Goal: Find specific page/section: Find specific page/section

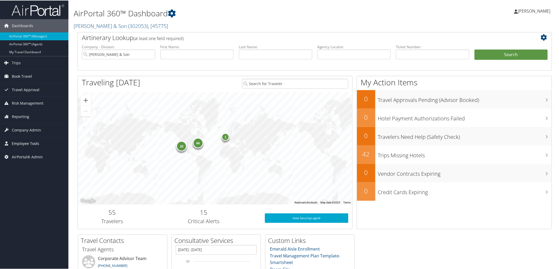
click at [25, 142] on span "Employee Tools" at bounding box center [25, 142] width 27 height 13
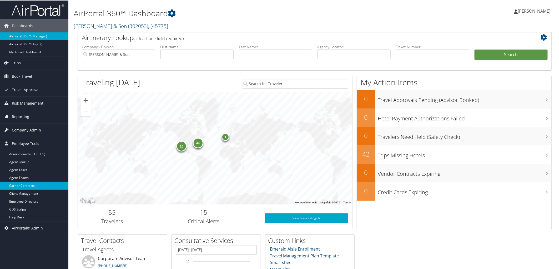
click at [19, 184] on link "Carrier Contracts" at bounding box center [34, 185] width 68 height 8
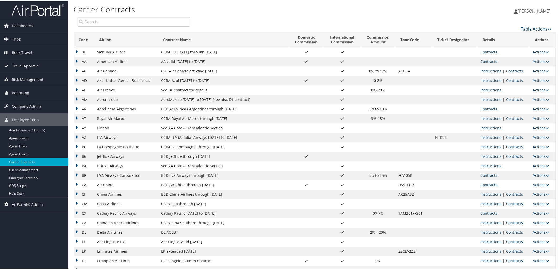
click at [507, 233] on link "Contracts" at bounding box center [514, 231] width 17 height 5
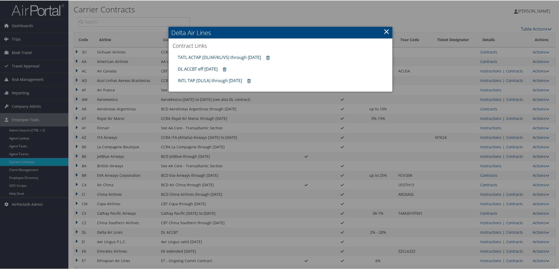
click at [201, 68] on link "DL ACCBT eff [DATE]" at bounding box center [198, 69] width 40 height 6
